Goal: Information Seeking & Learning: Stay updated

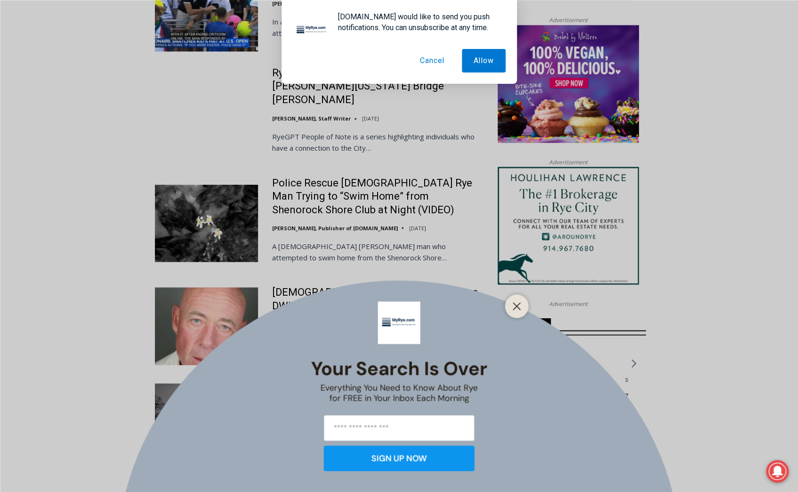
scroll to position [1178, 0]
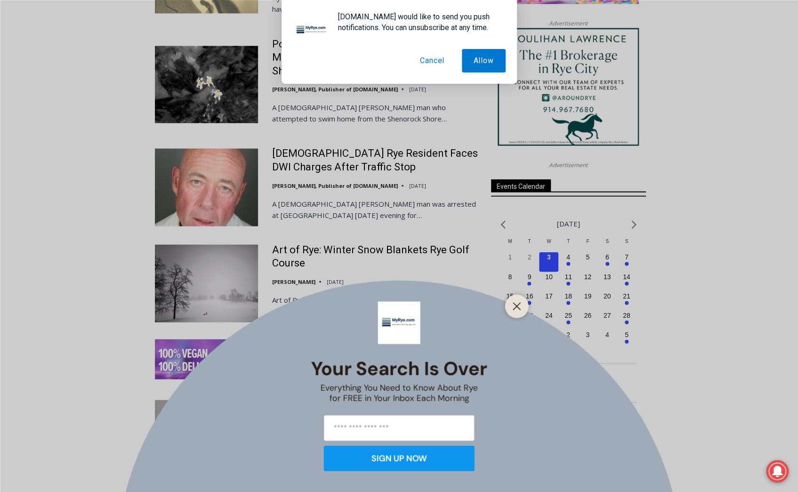
click at [339, 130] on div "Your Search is Over Everything You Need to Know About Rye for FREE in Your Inbo…" at bounding box center [399, 246] width 798 height 492
click at [442, 63] on button "Cancel" at bounding box center [432, 61] width 48 height 24
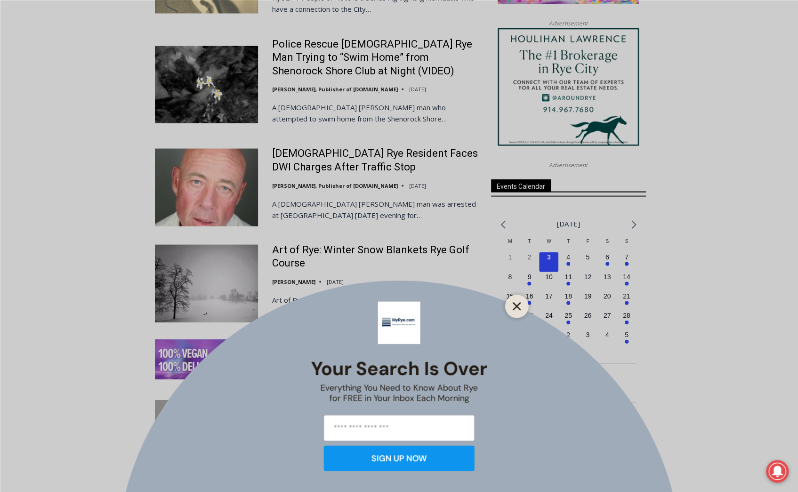
click at [521, 306] on button "Close" at bounding box center [517, 306] width 13 height 13
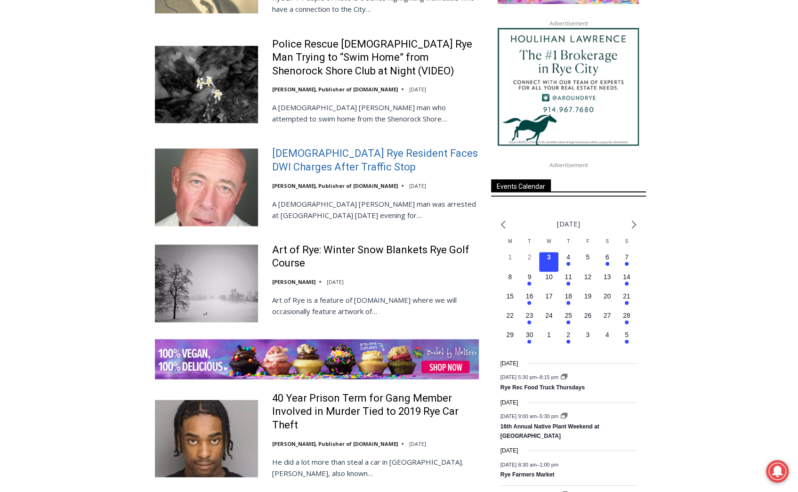
click at [317, 146] on link "56-Year-Old Rye Resident Faces DWI Charges After Traffic Stop" at bounding box center [375, 159] width 207 height 27
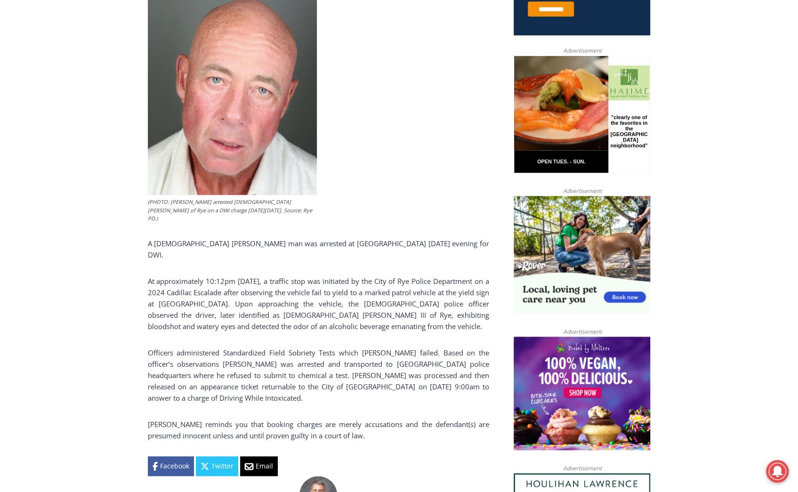
scroll to position [471, 0]
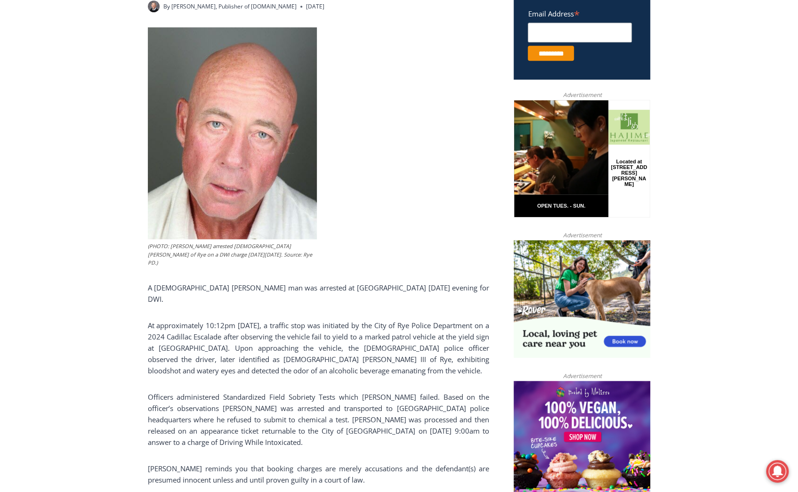
drag, startPoint x: 436, startPoint y: 301, endPoint x: 440, endPoint y: 278, distance: 22.9
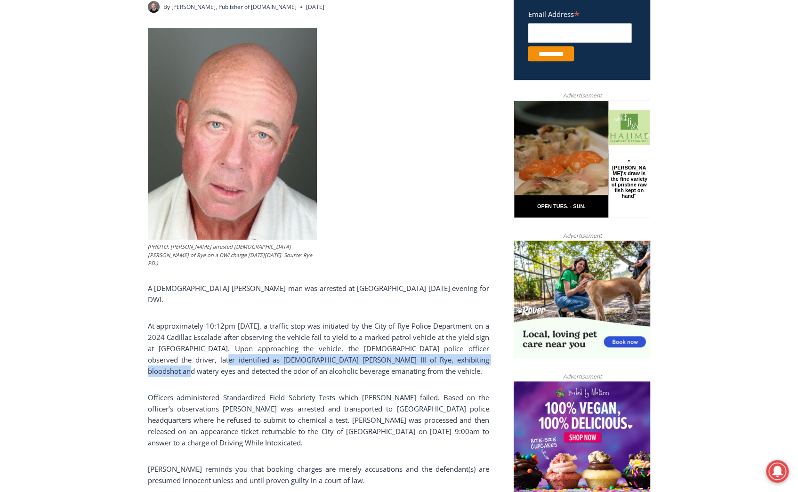
drag, startPoint x: 459, startPoint y: 326, endPoint x: 178, endPoint y: 331, distance: 280.8
click at [178, 331] on p "At approximately 10:12pm on Friday, a traffic stop was initiated by the City of…" at bounding box center [319, 348] width 342 height 57
click at [180, 329] on p "At approximately 10:12pm on Friday, a traffic stop was initiated by the City of…" at bounding box center [319, 348] width 342 height 57
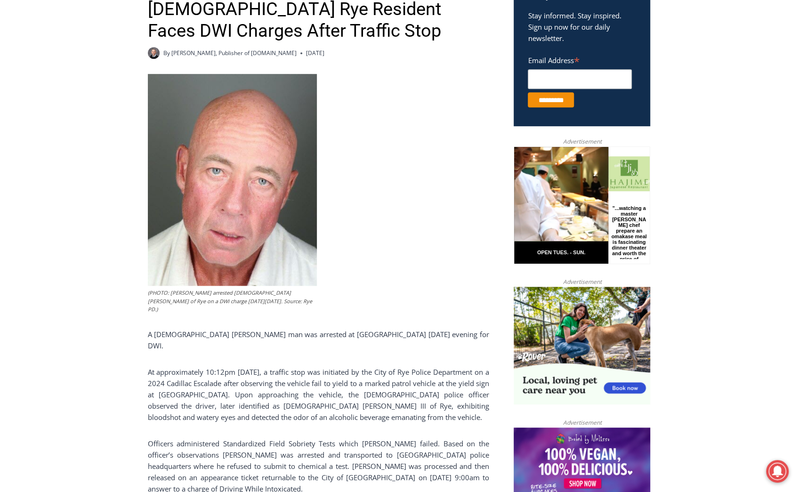
drag, startPoint x: 393, startPoint y: 385, endPoint x: 390, endPoint y: 337, distance: 48.6
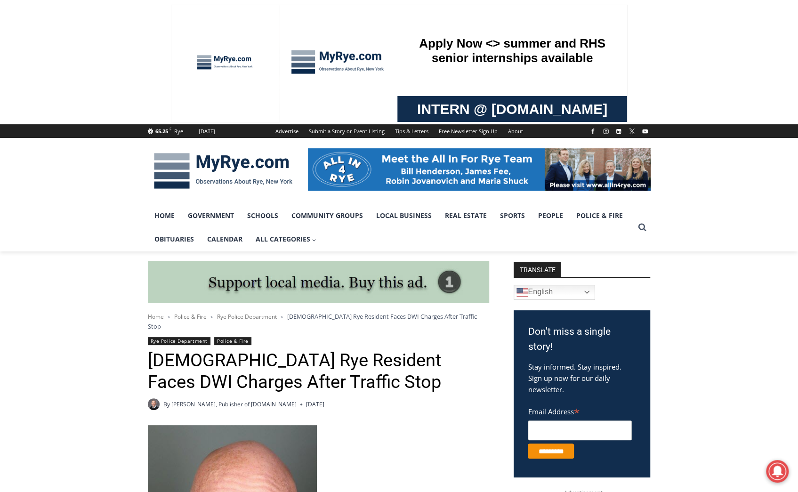
scroll to position [0, 0]
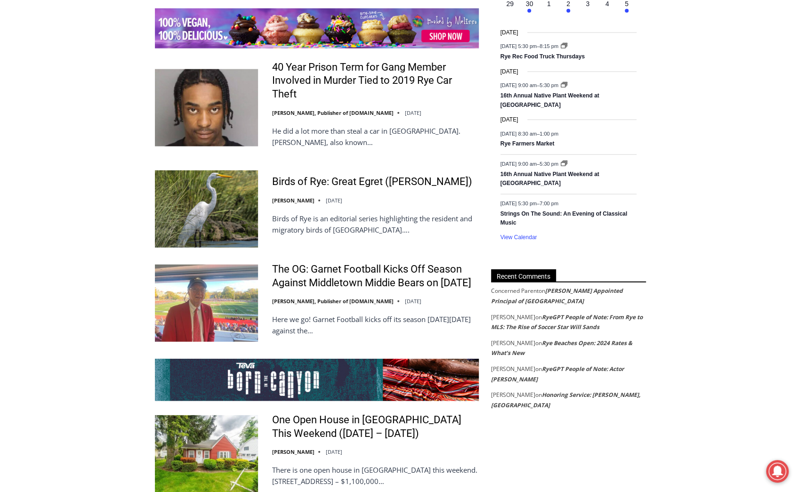
scroll to position [1360, 0]
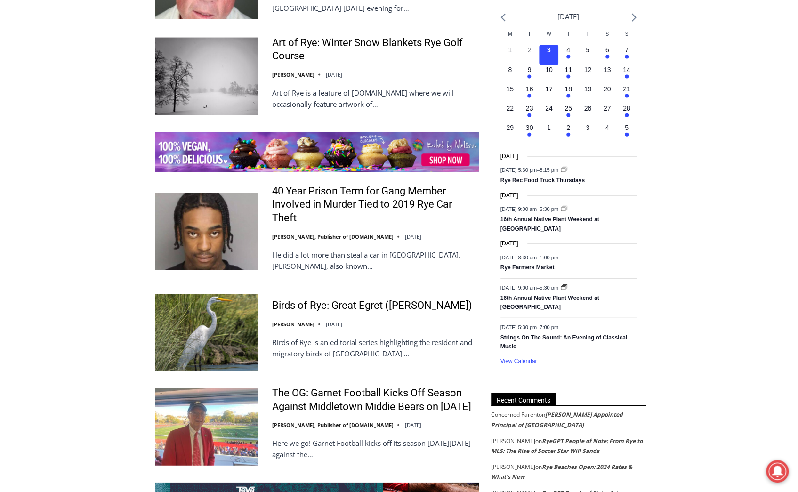
drag, startPoint x: 765, startPoint y: 353, endPoint x: 769, endPoint y: 254, distance: 99.0
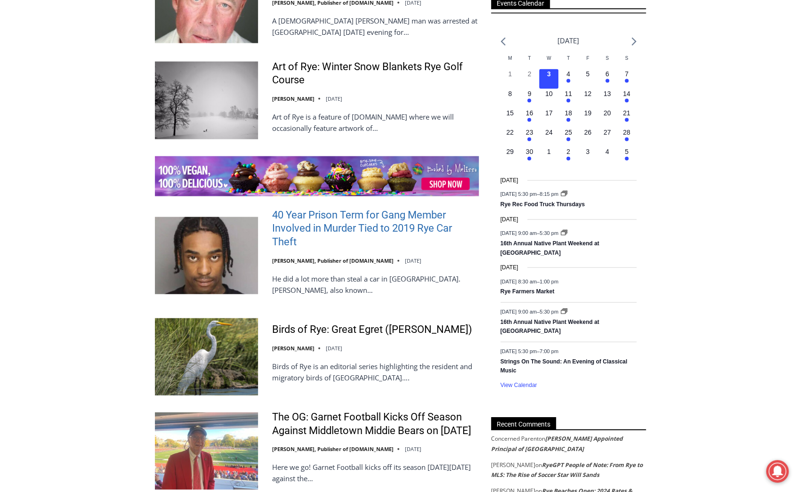
click at [351, 209] on link "40 Year Prison Term for Gang Member Involved in Murder Tied to 2019 Rye Car The…" at bounding box center [375, 229] width 207 height 41
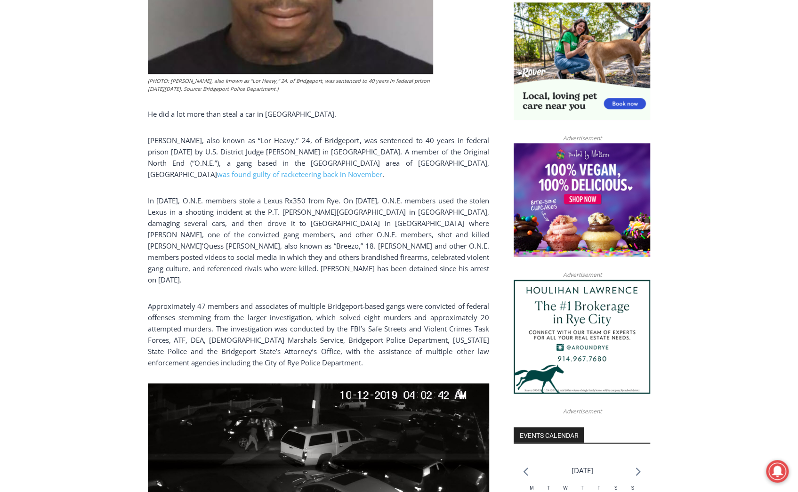
scroll to position [659, 0]
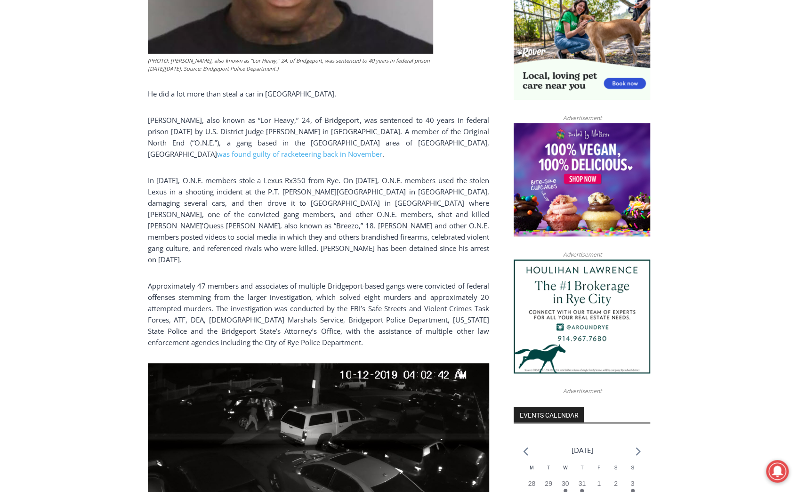
drag, startPoint x: 250, startPoint y: 242, endPoint x: 282, endPoint y: 285, distance: 53.5
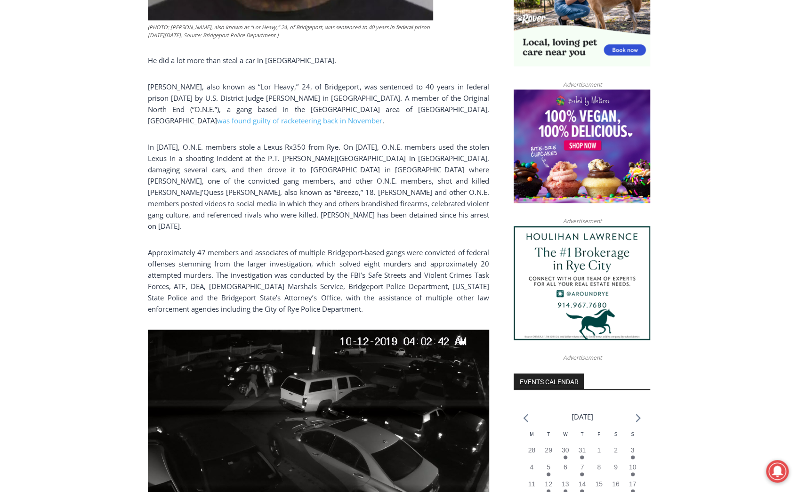
scroll to position [698, 0]
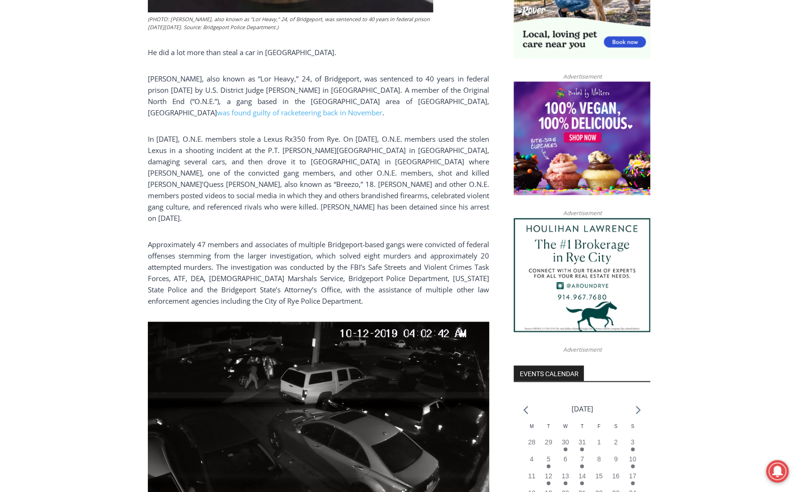
drag, startPoint x: 301, startPoint y: 206, endPoint x: 296, endPoint y: 236, distance: 29.5
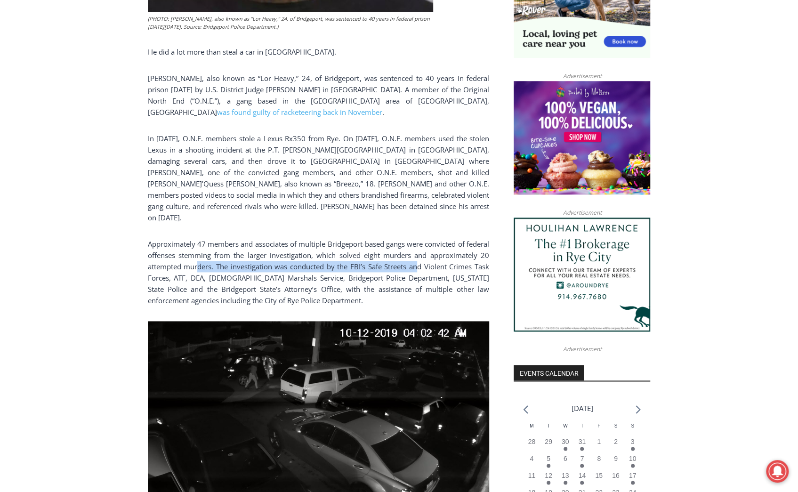
drag, startPoint x: 433, startPoint y: 255, endPoint x: 209, endPoint y: 256, distance: 224.2
click at [209, 256] on p "Approximately 47 members and associates of multiple Bridgeport-based gangs were…" at bounding box center [319, 272] width 342 height 68
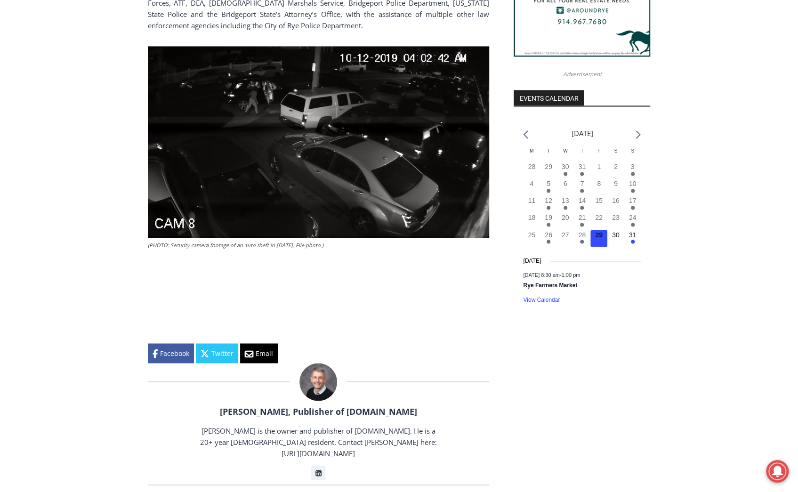
scroll to position [1028, 0]
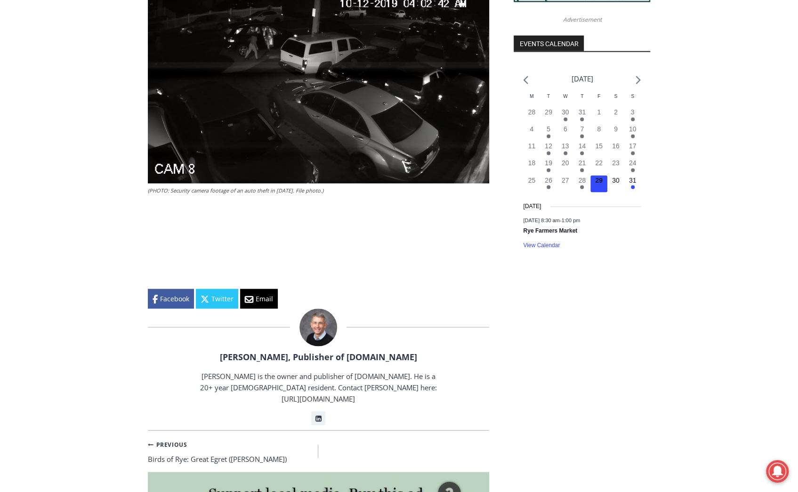
click at [734, 309] on div "Home > Police & Fire > Rye Police Department > 40 Year Prison Term for Gang Mem…" at bounding box center [399, 152] width 798 height 1857
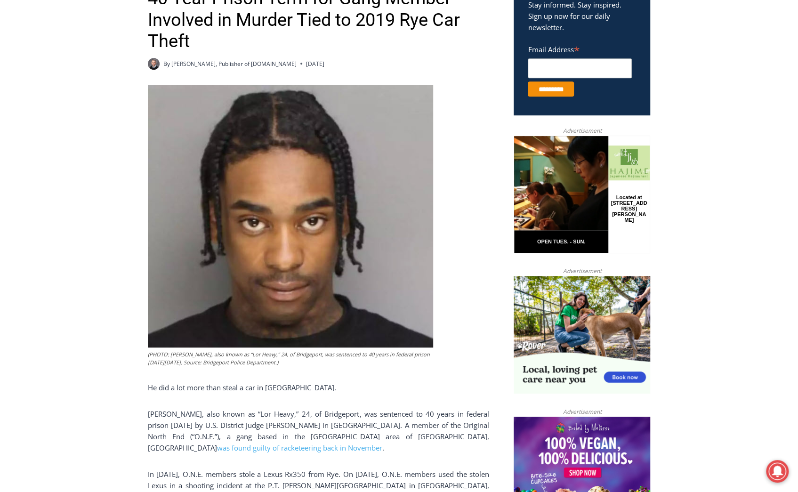
scroll to position [0, 0]
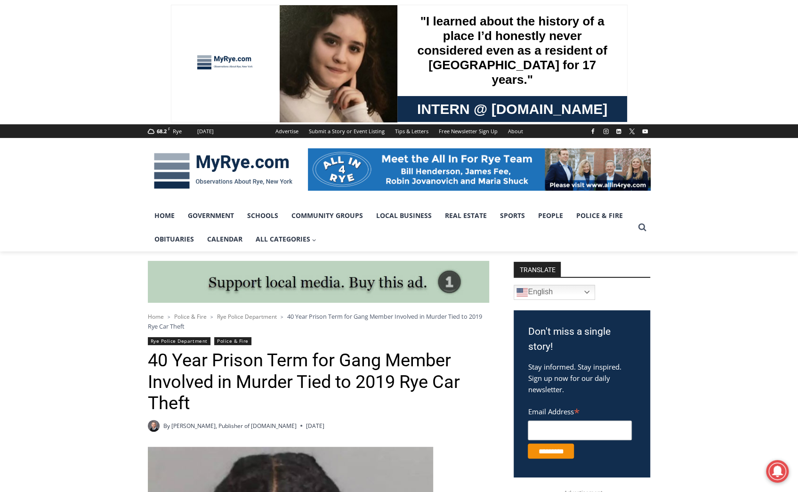
drag, startPoint x: 734, startPoint y: 342, endPoint x: 737, endPoint y: 119, distance: 223.3
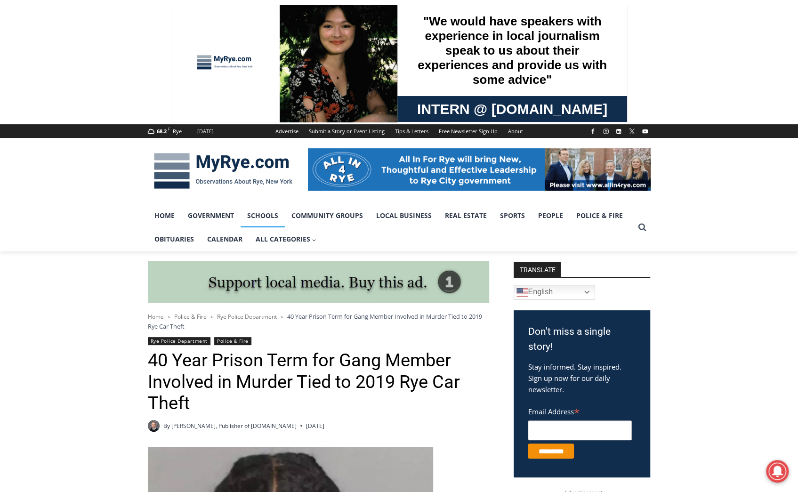
click at [253, 216] on link "Schools" at bounding box center [263, 216] width 44 height 24
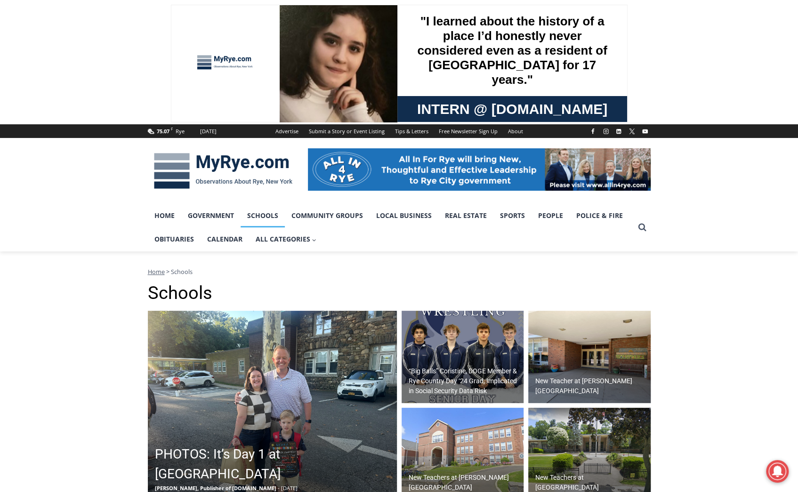
click at [229, 163] on img at bounding box center [223, 170] width 151 height 49
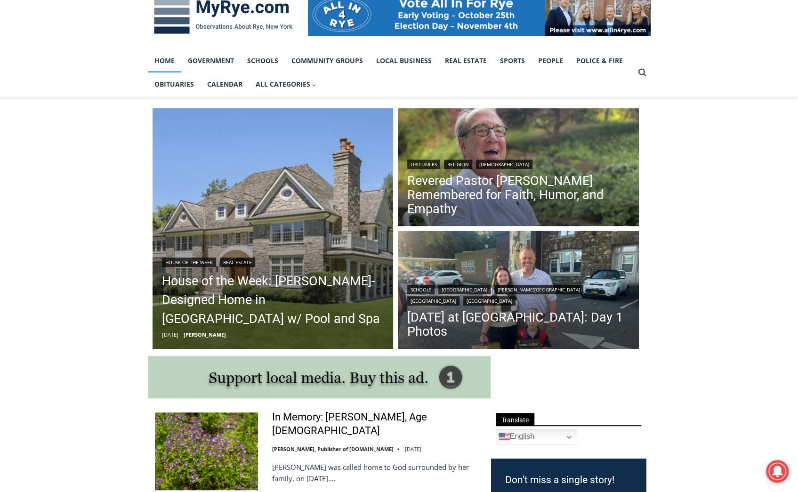
scroll to position [188, 0]
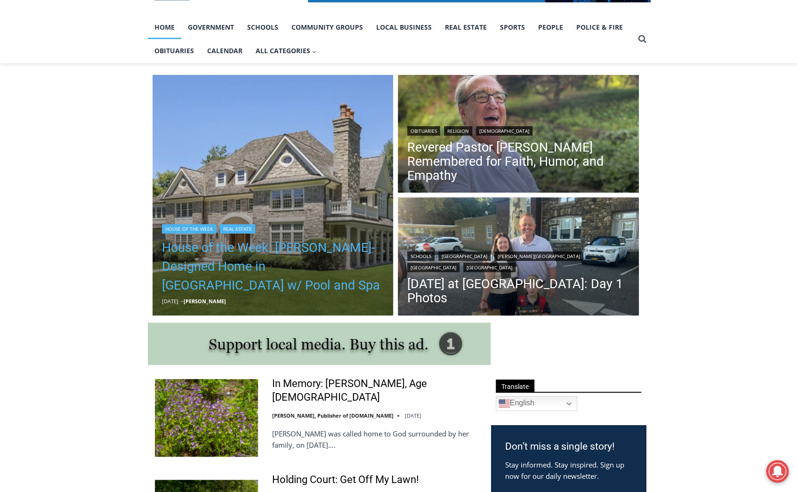
click at [265, 273] on link "House of the Week: Rich Granoff-Designed Home in Greenwich w/ Pool and Spa" at bounding box center [273, 266] width 222 height 57
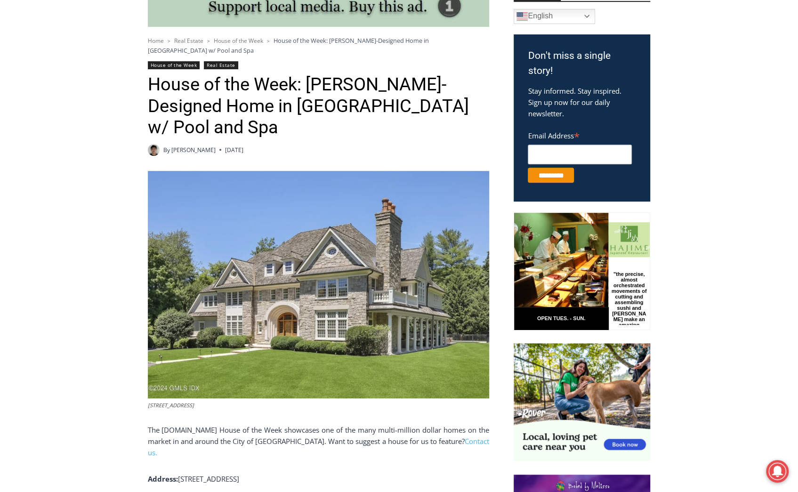
scroll to position [330, 0]
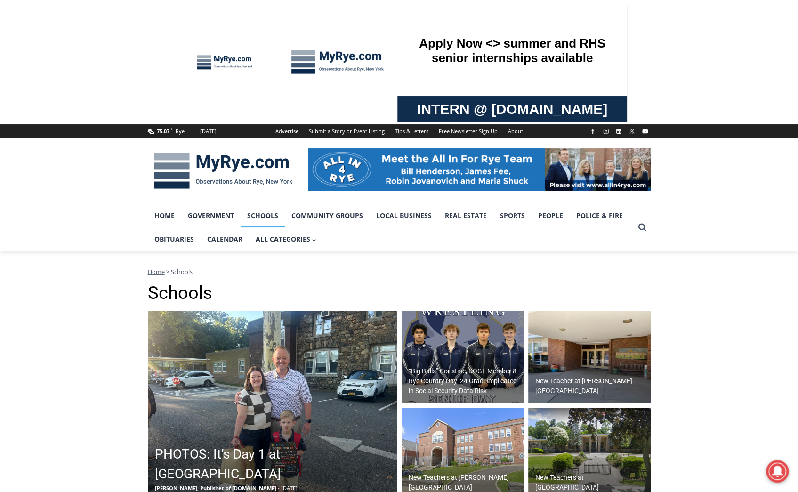
click at [230, 180] on img at bounding box center [223, 170] width 151 height 49
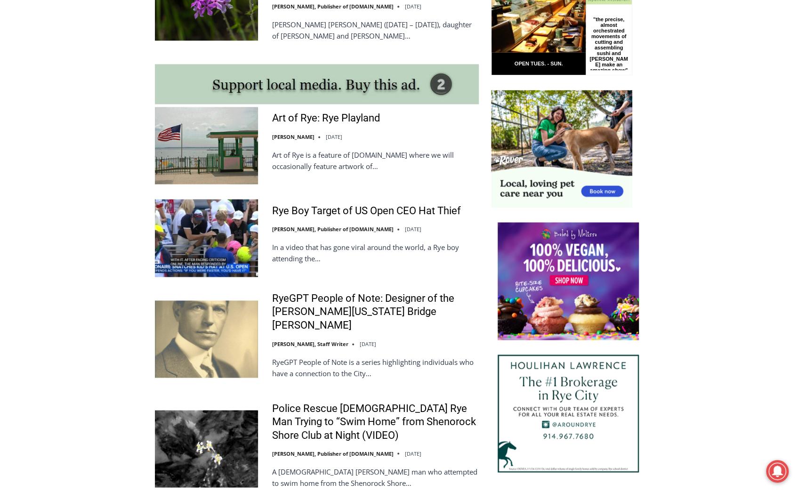
scroll to position [895, 0]
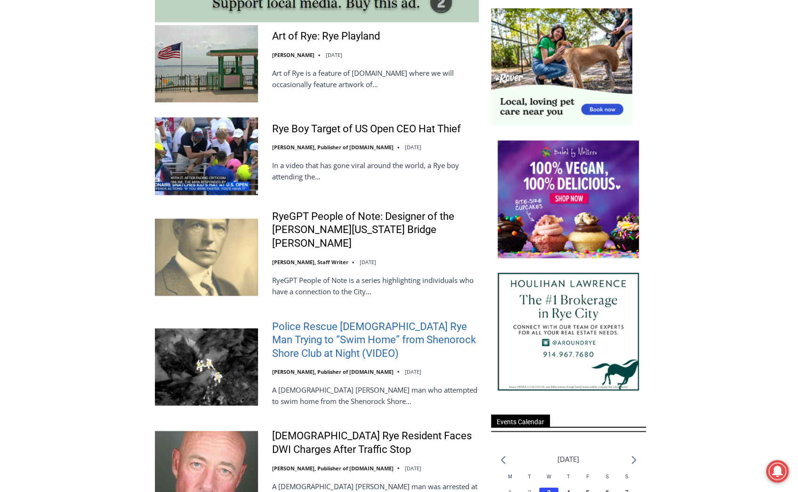
click at [361, 320] on link "Police Rescue [DEMOGRAPHIC_DATA] Rye Man Trying to “Swim Home” from Shenorock S…" at bounding box center [375, 340] width 207 height 41
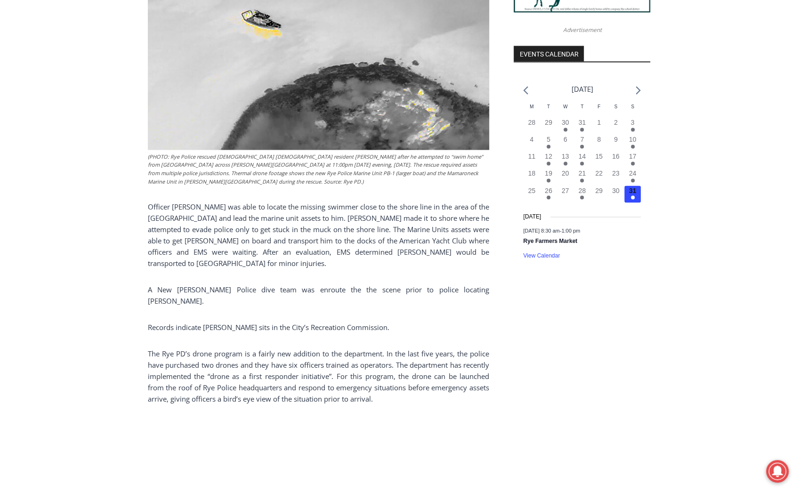
scroll to position [1065, 0]
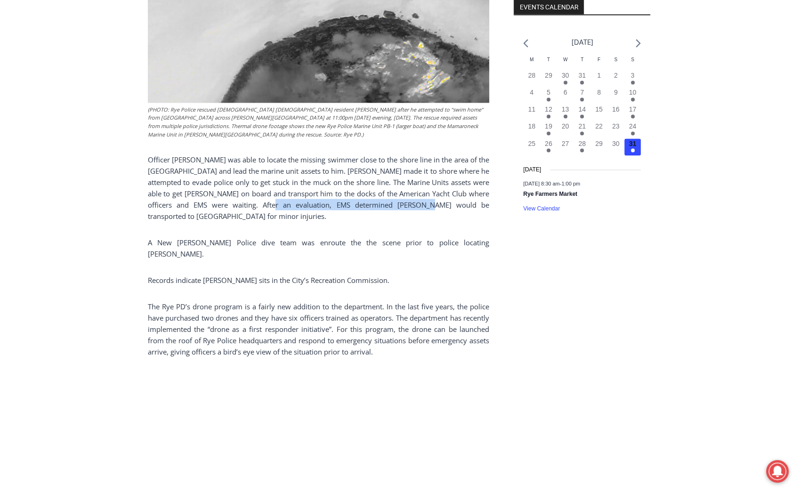
drag, startPoint x: 420, startPoint y: 203, endPoint x: 269, endPoint y: 201, distance: 150.8
click at [269, 201] on p "Officer [PERSON_NAME] was able to locate the missing swimmer close to the shore…" at bounding box center [319, 188] width 342 height 68
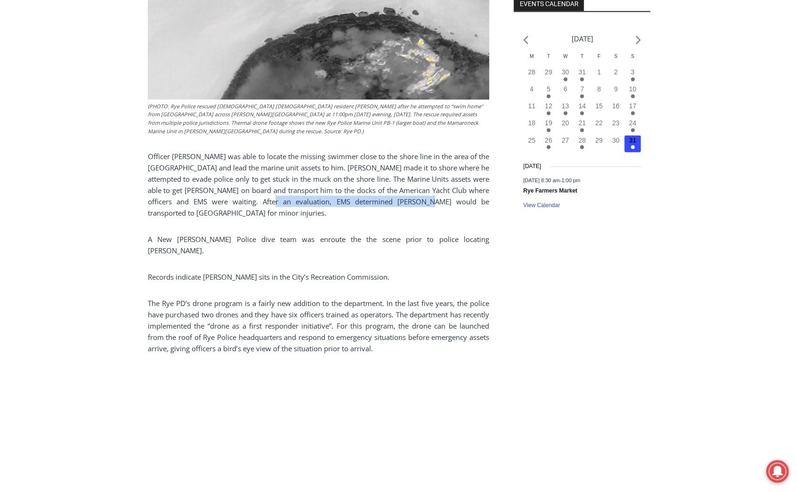
drag, startPoint x: 269, startPoint y: 201, endPoint x: 268, endPoint y: 214, distance: 12.8
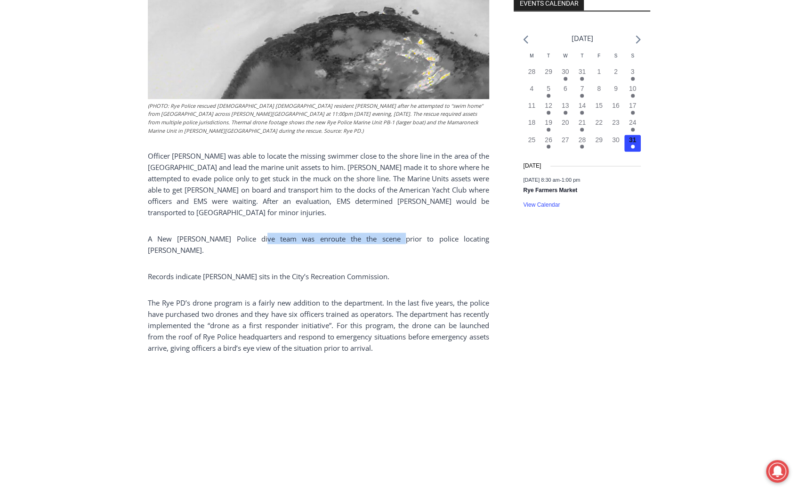
drag, startPoint x: 243, startPoint y: 239, endPoint x: 361, endPoint y: 236, distance: 117.8
click at [361, 236] on p "A New Rochelle Police dive team was enroute the the scene prior to police locat…" at bounding box center [319, 244] width 342 height 23
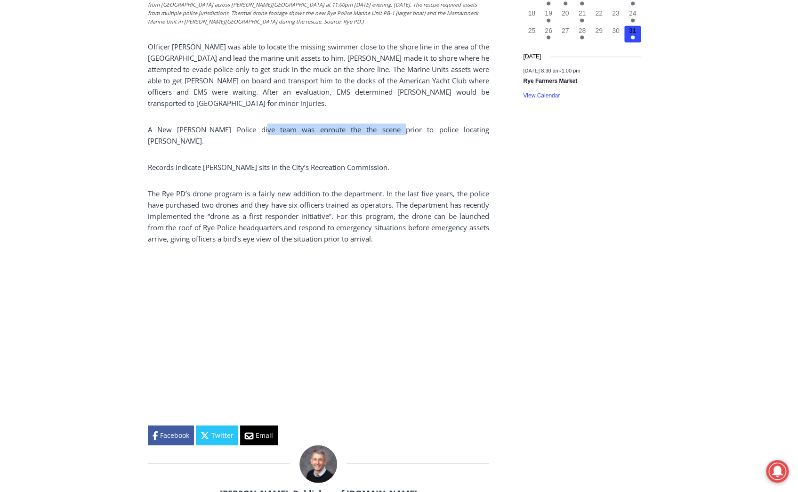
scroll to position [1210, 0]
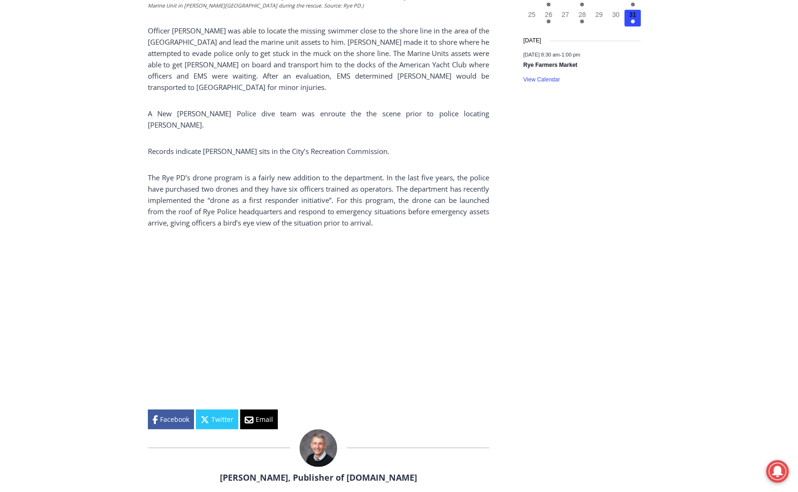
drag, startPoint x: 504, startPoint y: 336, endPoint x: 503, endPoint y: 313, distance: 22.7
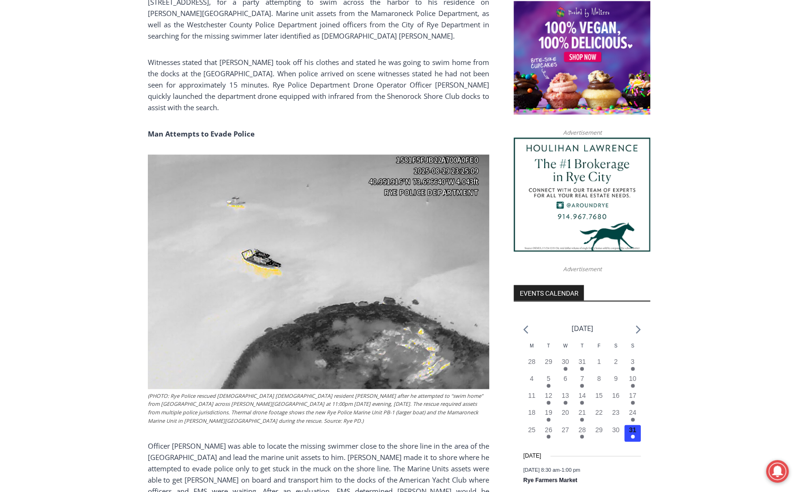
scroll to position [0, 0]
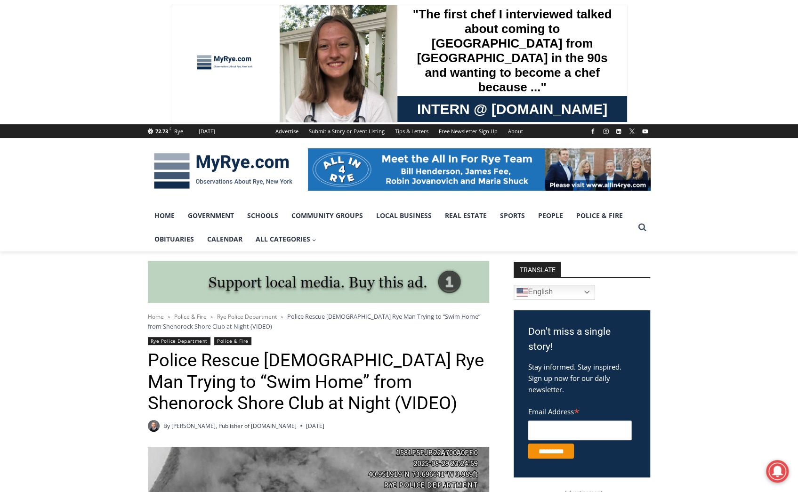
drag, startPoint x: 669, startPoint y: 345, endPoint x: 597, endPoint y: 76, distance: 278.5
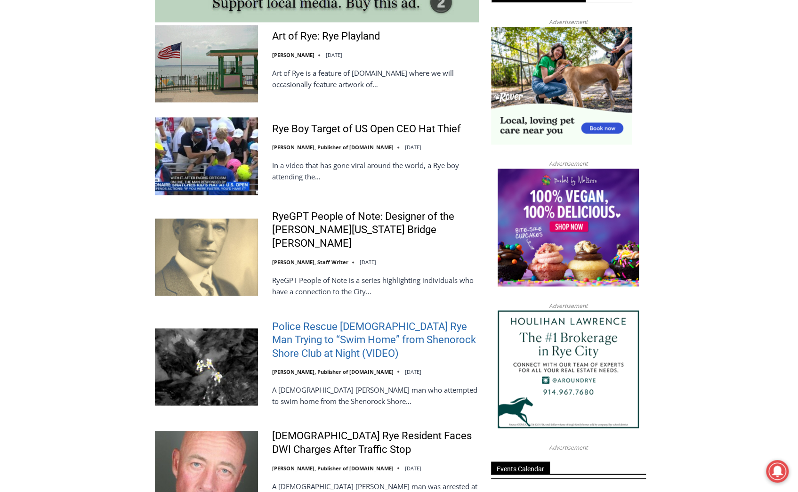
click at [355, 320] on link "Police Rescue [DEMOGRAPHIC_DATA] Rye Man Trying to “Swim Home” from Shenorock S…" at bounding box center [375, 340] width 207 height 41
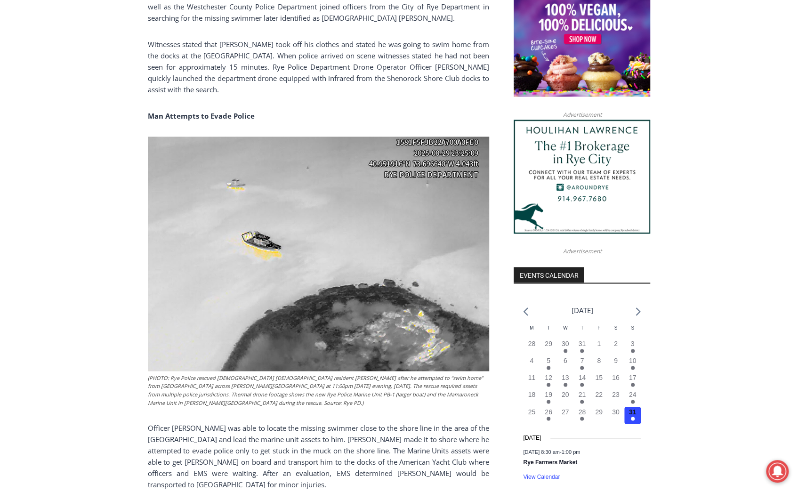
drag, startPoint x: 0, startPoint y: 0, endPoint x: 360, endPoint y: 287, distance: 460.2
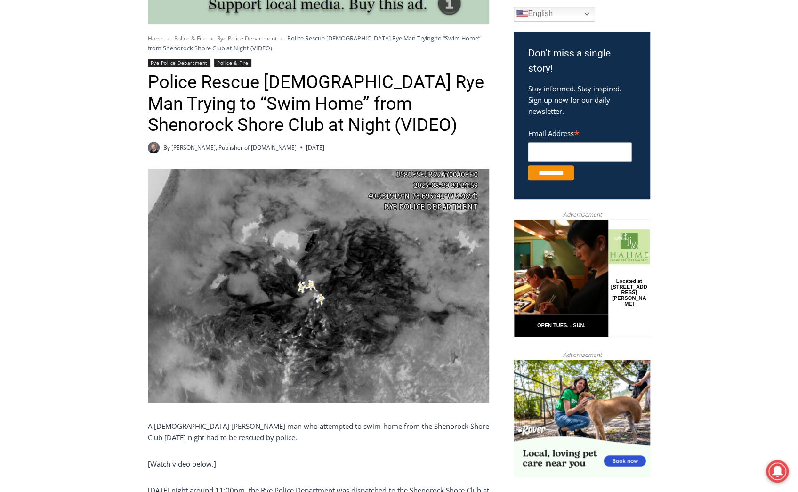
scroll to position [278, 0]
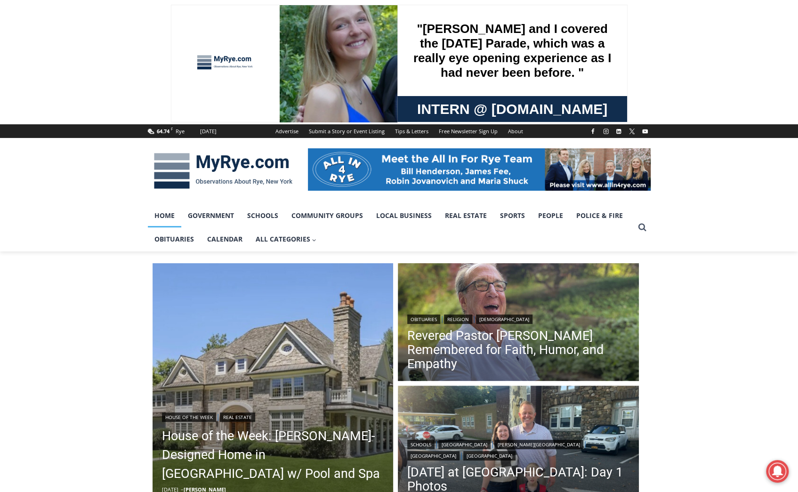
drag, startPoint x: 747, startPoint y: 343, endPoint x: 738, endPoint y: 131, distance: 212.7
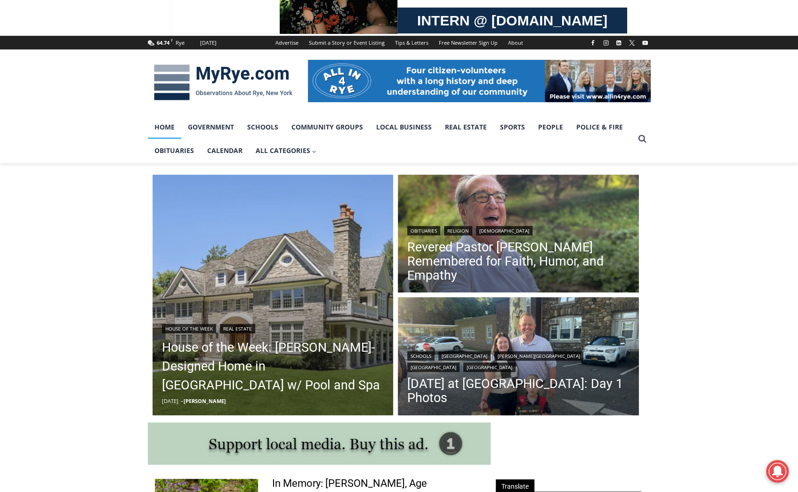
drag, startPoint x: 731, startPoint y: 301, endPoint x: 707, endPoint y: 356, distance: 60.1
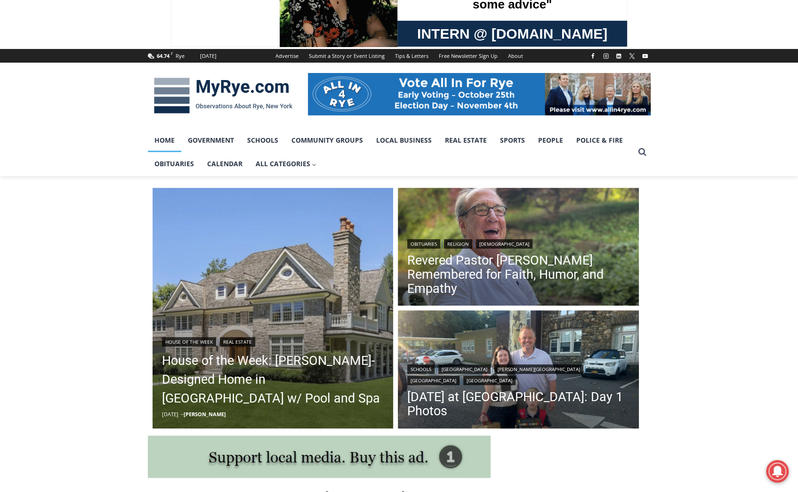
drag, startPoint x: 707, startPoint y: 356, endPoint x: 708, endPoint y: 336, distance: 19.3
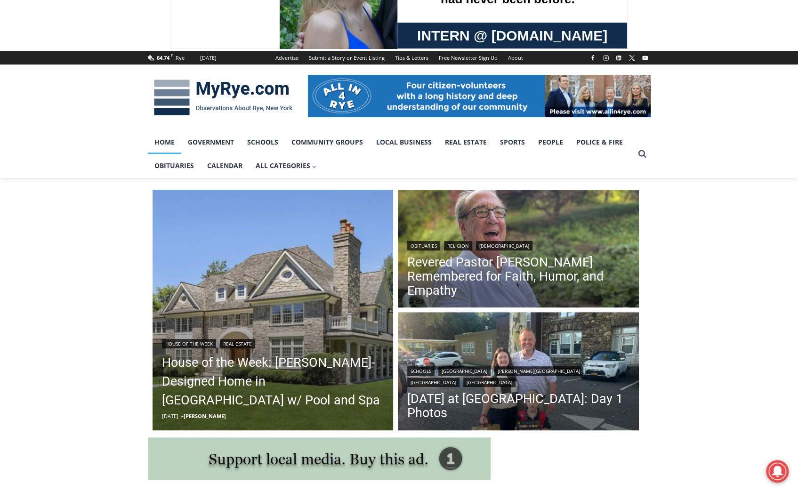
click at [737, 67] on div at bounding box center [399, 98] width 798 height 66
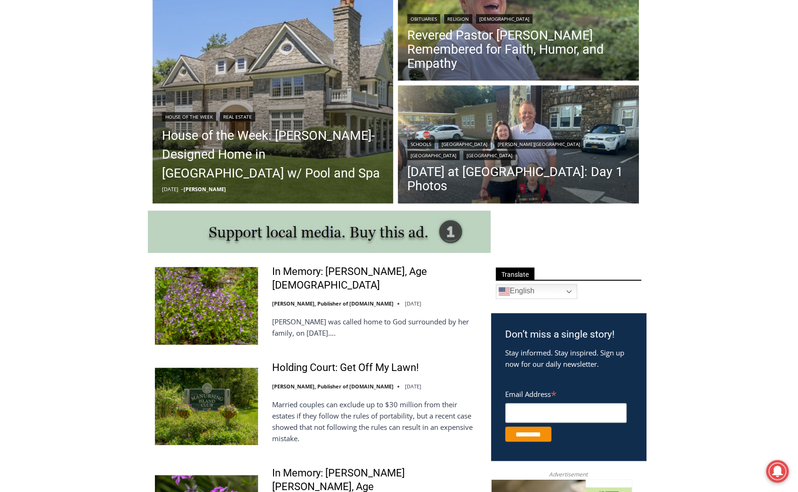
drag, startPoint x: 705, startPoint y: 268, endPoint x: 704, endPoint y: 306, distance: 37.2
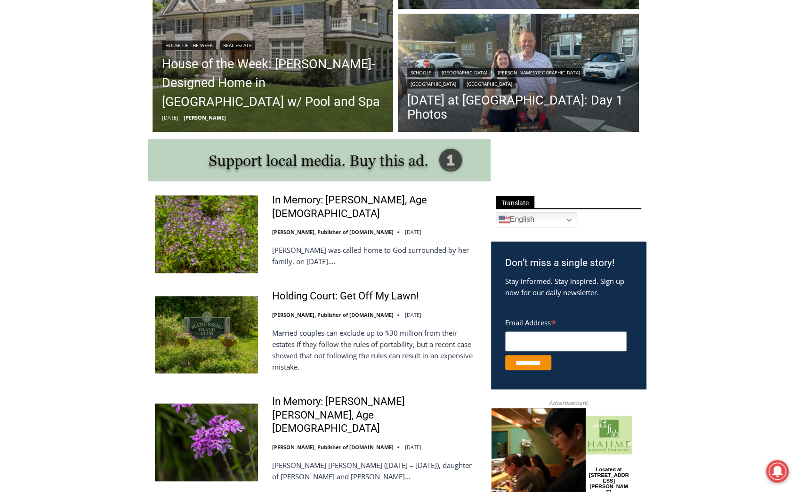
drag, startPoint x: 703, startPoint y: 305, endPoint x: 706, endPoint y: 279, distance: 26.5
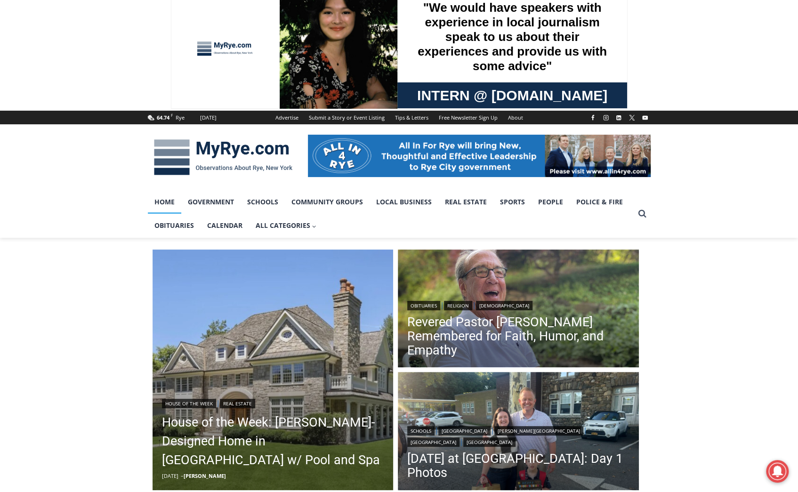
scroll to position [0, 0]
